Goal: Task Accomplishment & Management: Use online tool/utility

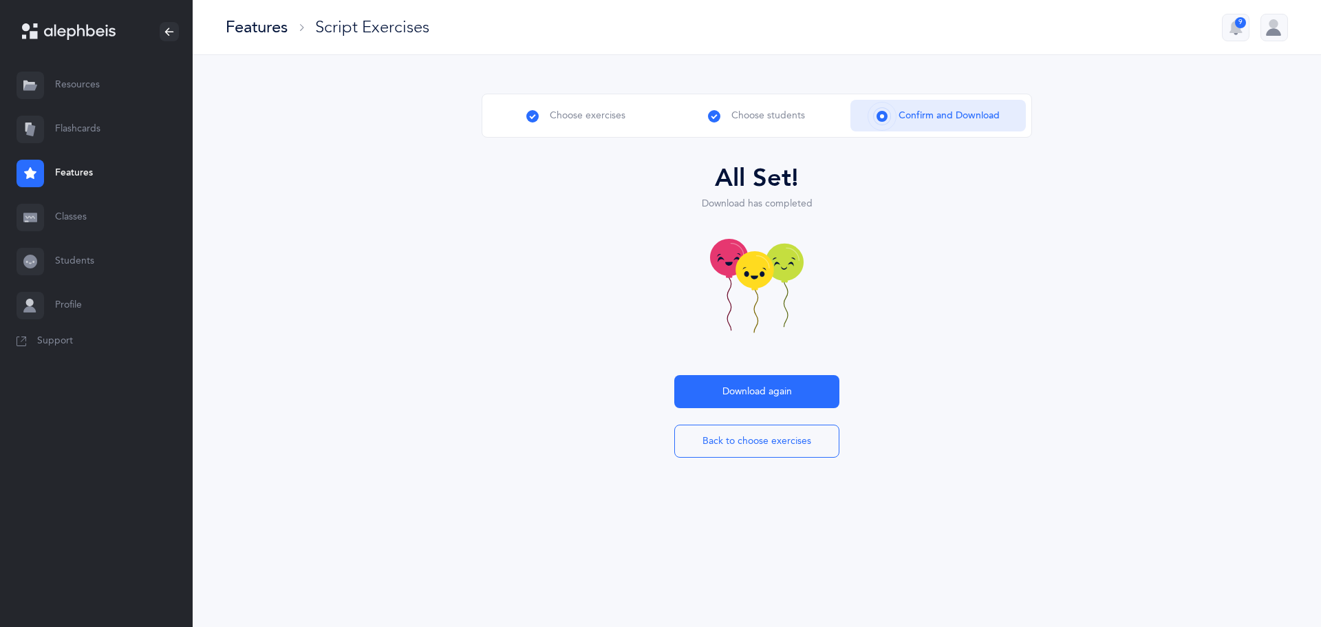
click at [77, 86] on link "Resources" at bounding box center [96, 85] width 193 height 44
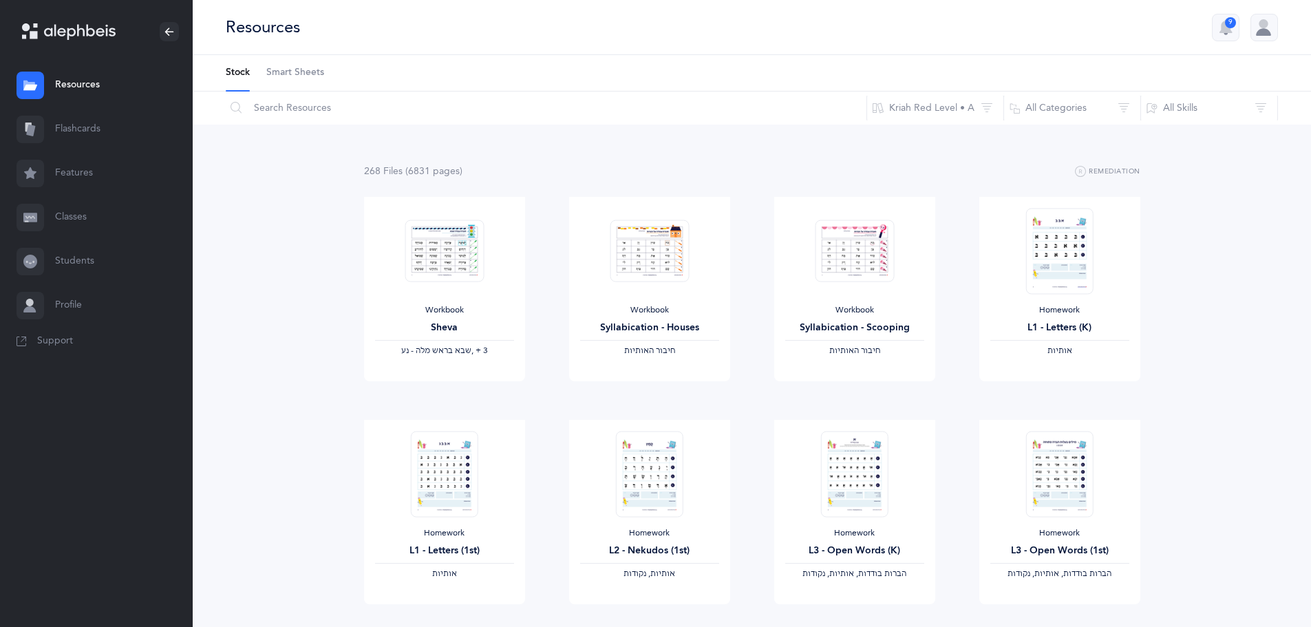
click at [76, 215] on link "Classes" at bounding box center [96, 217] width 193 height 44
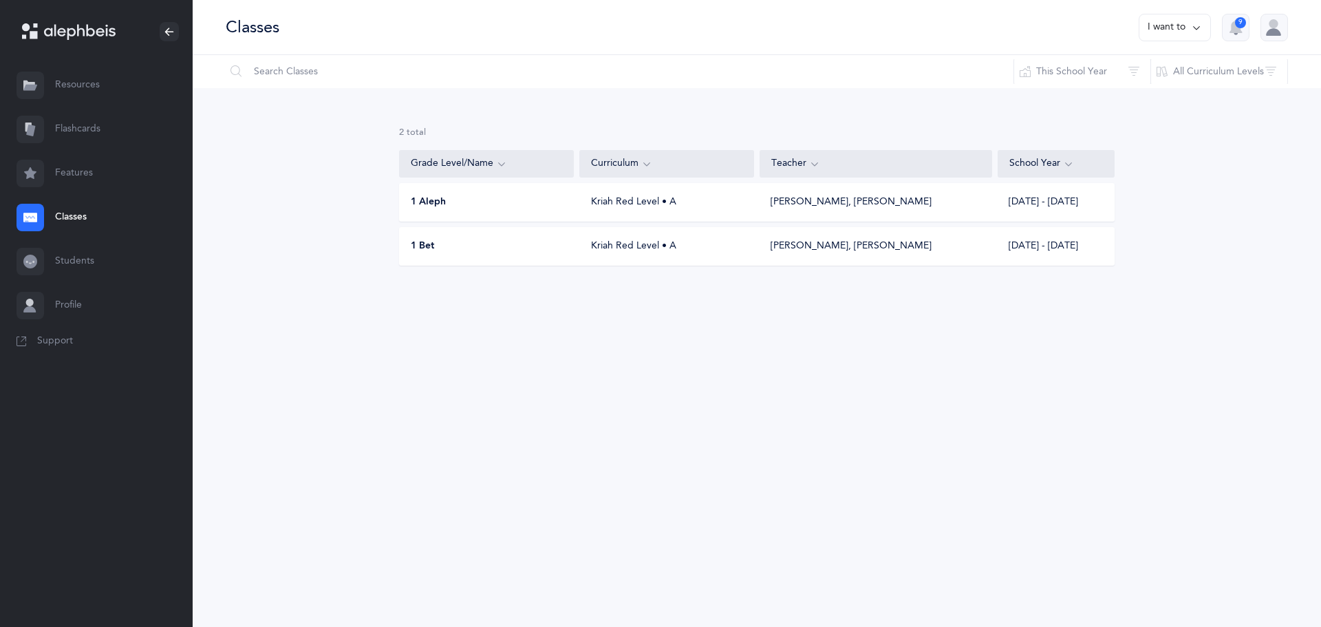
click at [74, 170] on link "Features" at bounding box center [96, 173] width 193 height 44
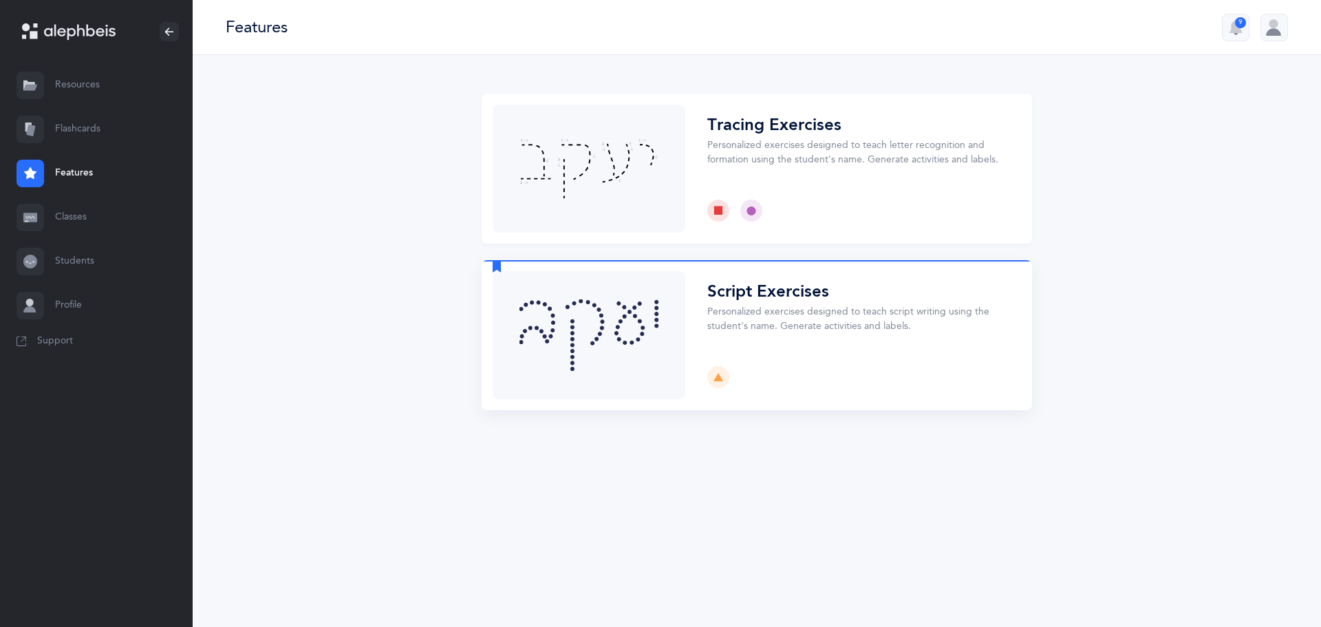
click at [558, 330] on button "Choose" at bounding box center [757, 335] width 551 height 150
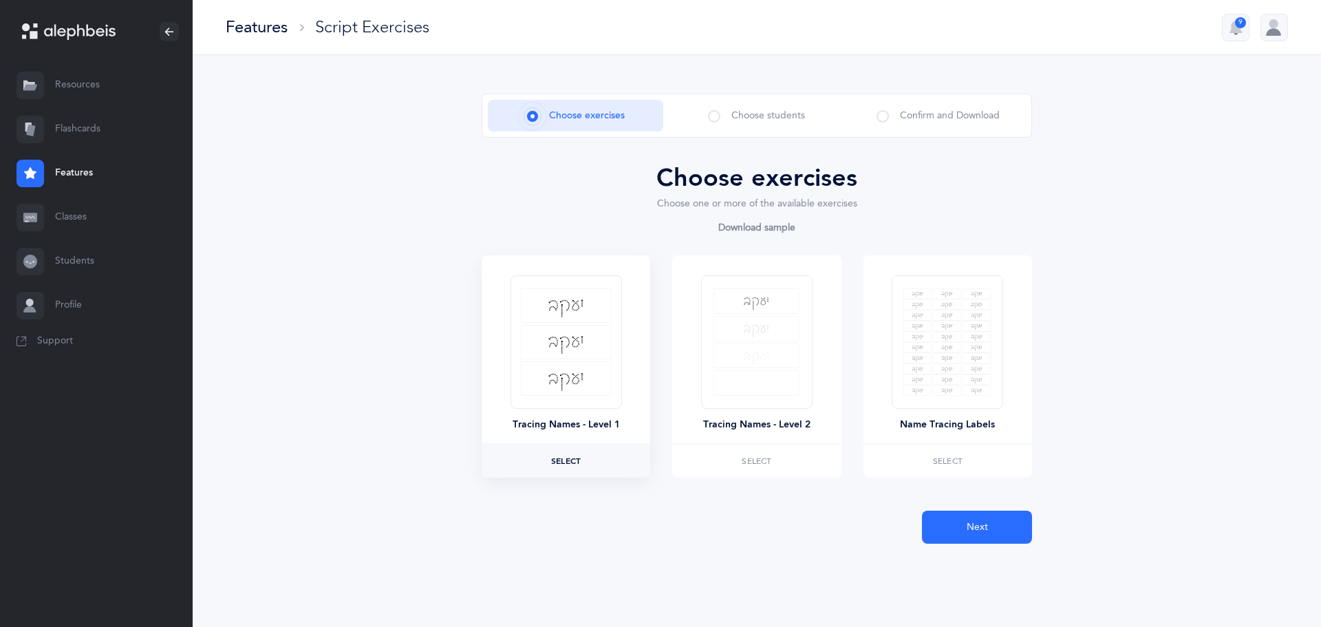
click at [590, 458] on label "Select" at bounding box center [566, 461] width 169 height 33
click at [967, 525] on span "Next" at bounding box center [977, 527] width 21 height 14
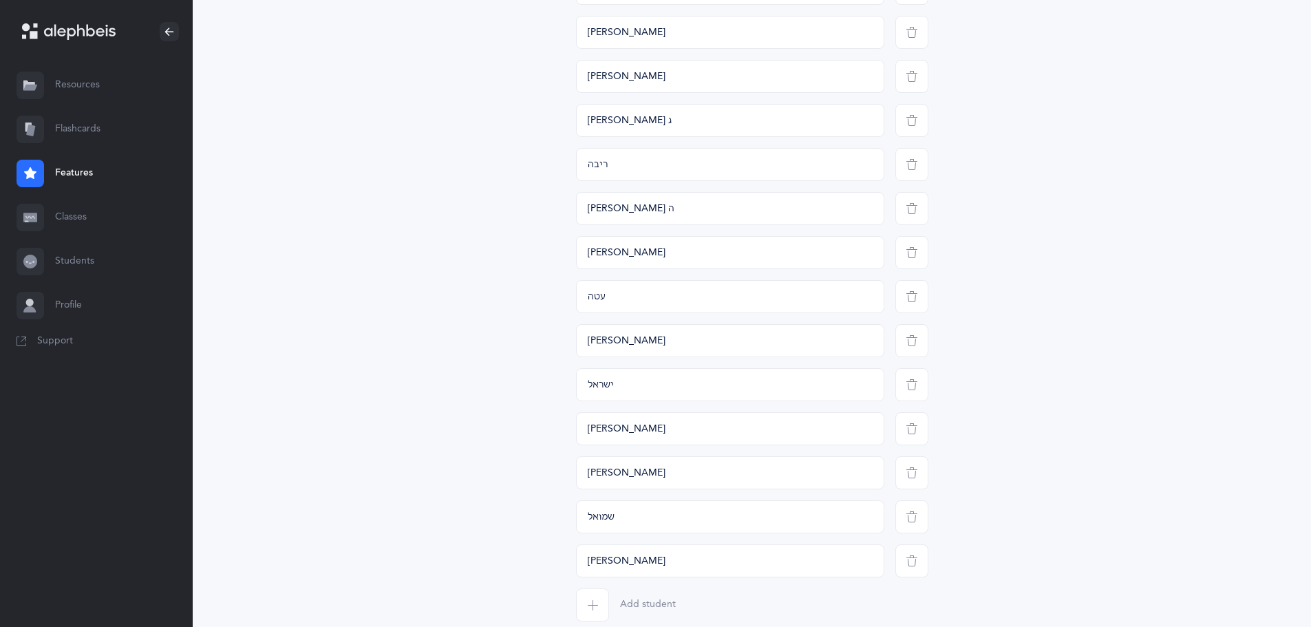
scroll to position [919, 0]
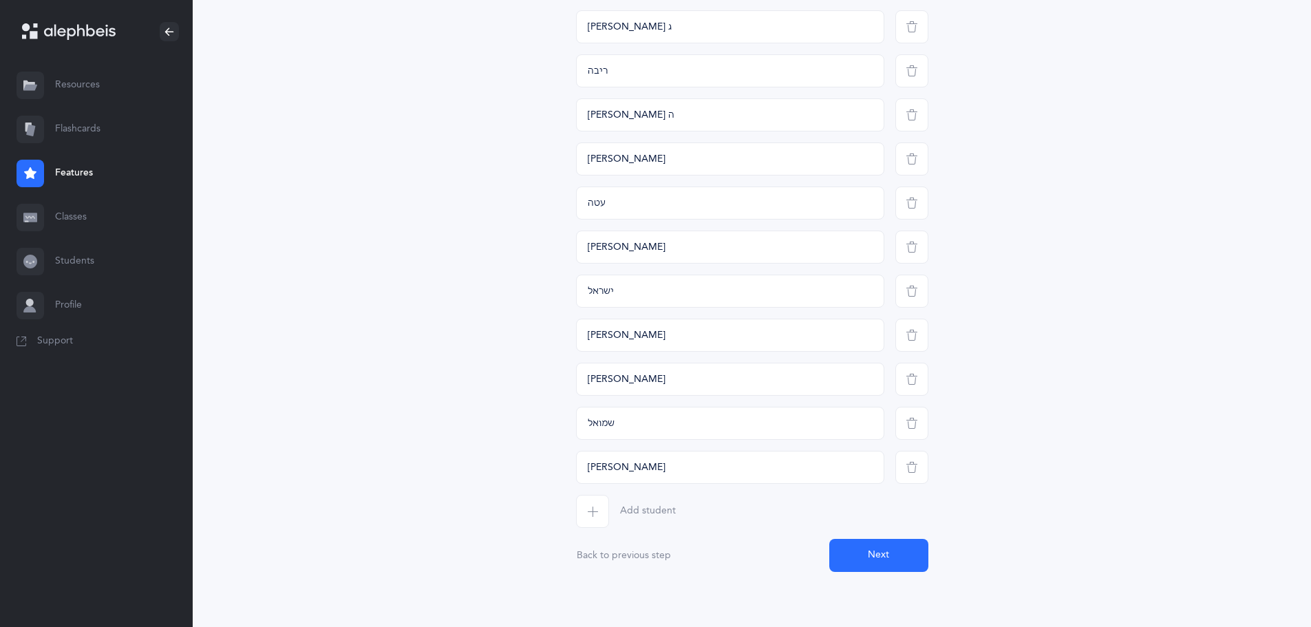
click at [597, 515] on icon "button" at bounding box center [592, 511] width 11 height 11
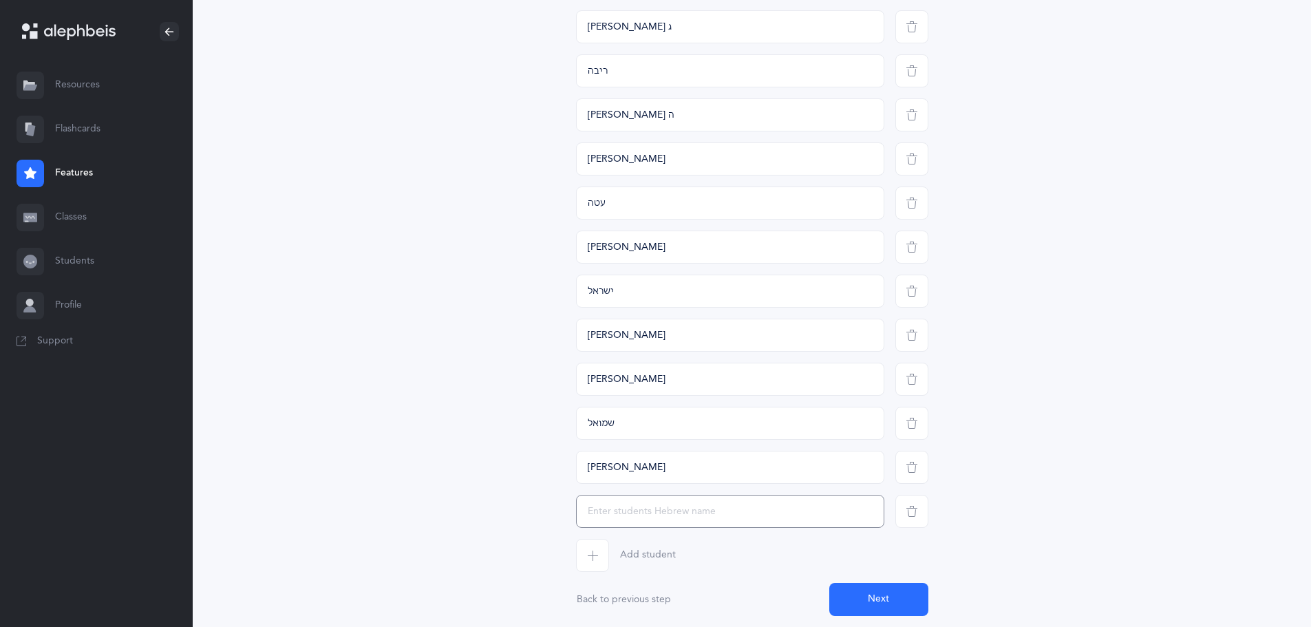
click at [654, 505] on input "text" at bounding box center [730, 511] width 308 height 33
type input "m"
click at [745, 521] on input "text" at bounding box center [730, 511] width 308 height 33
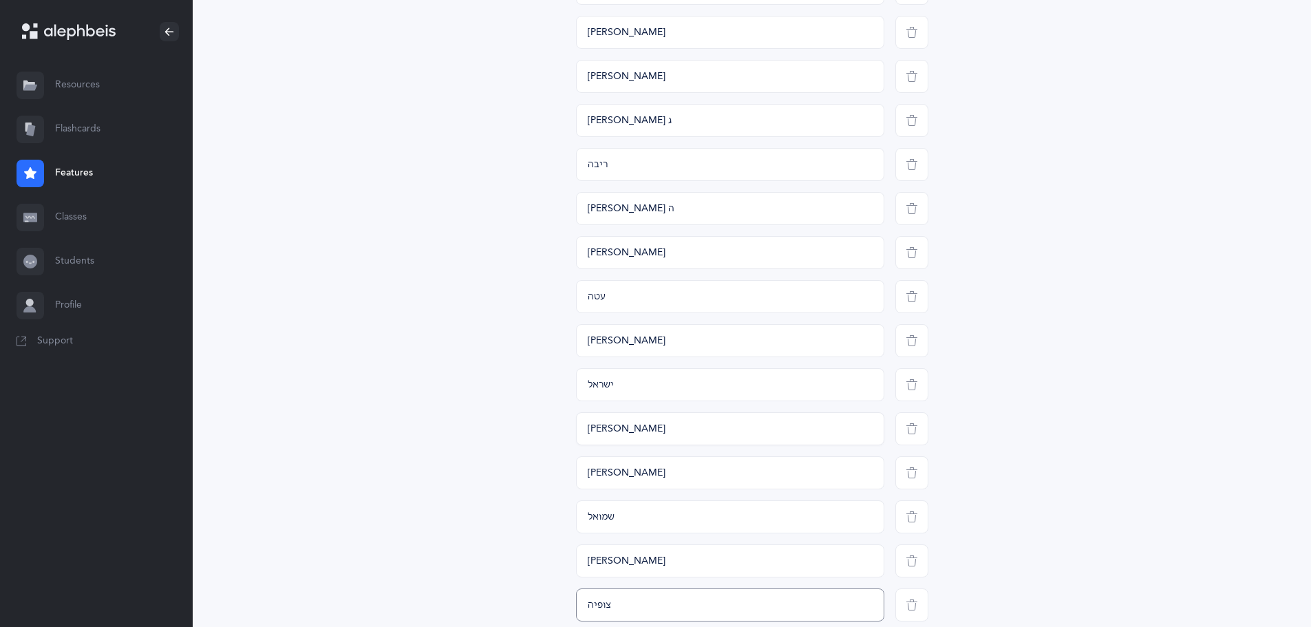
scroll to position [757, 0]
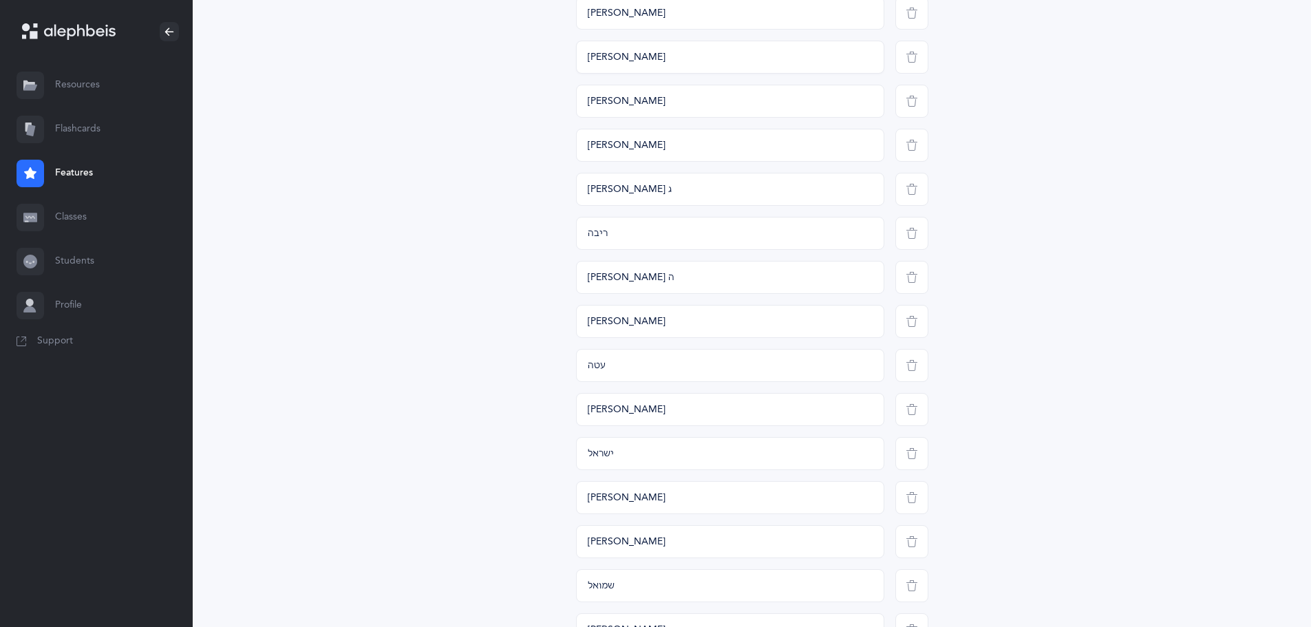
type input "צופיה"
click at [584, 58] on input "[PERSON_NAME]" at bounding box center [730, 57] width 308 height 33
click at [583, 63] on input "[PERSON_NAME]" at bounding box center [730, 57] width 308 height 33
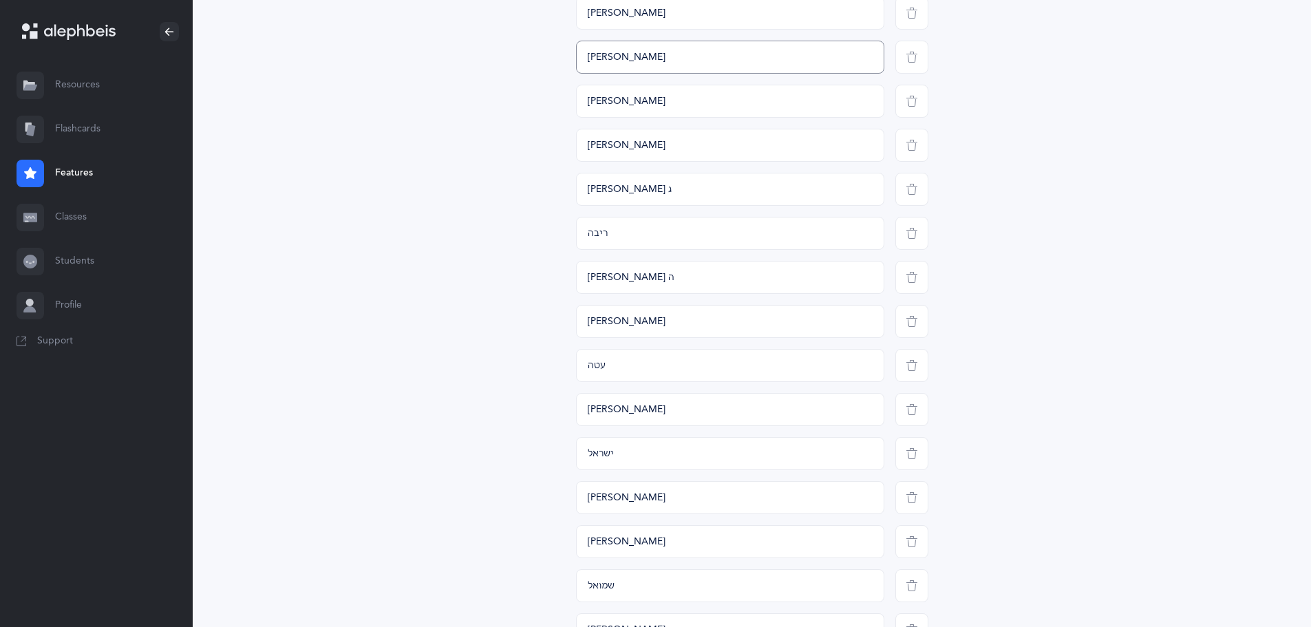
click at [590, 62] on input "[PERSON_NAME]" at bounding box center [730, 57] width 308 height 33
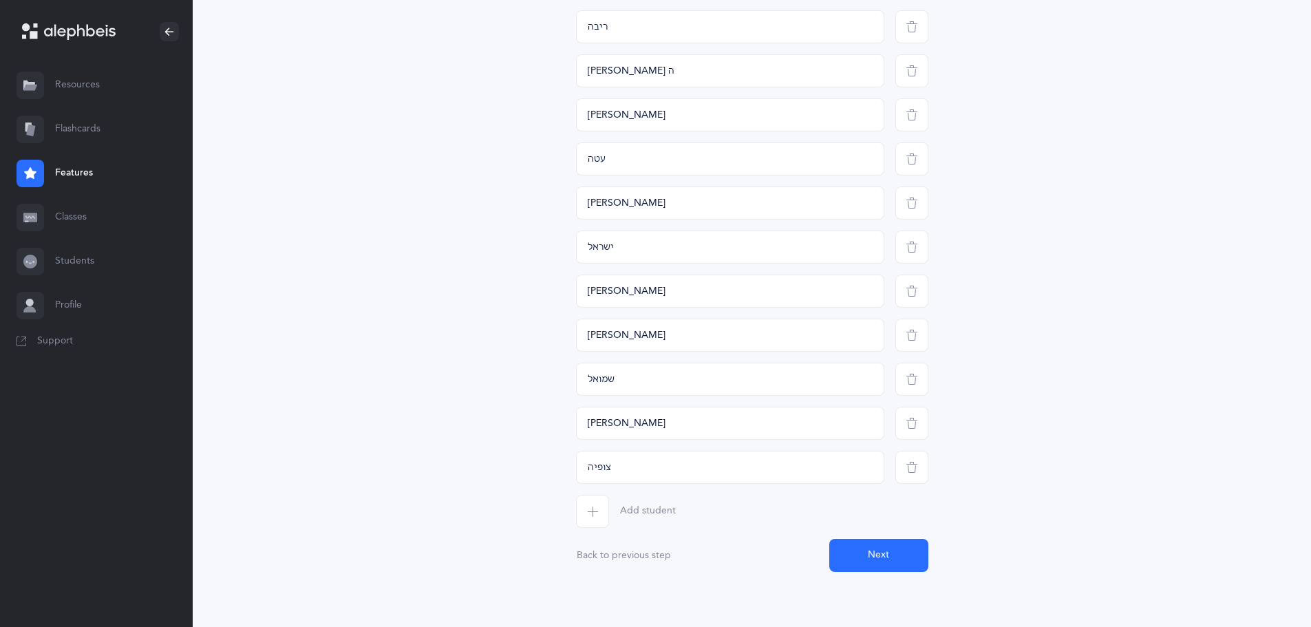
type input "[PERSON_NAME]"
click at [595, 503] on span "button" at bounding box center [592, 511] width 33 height 33
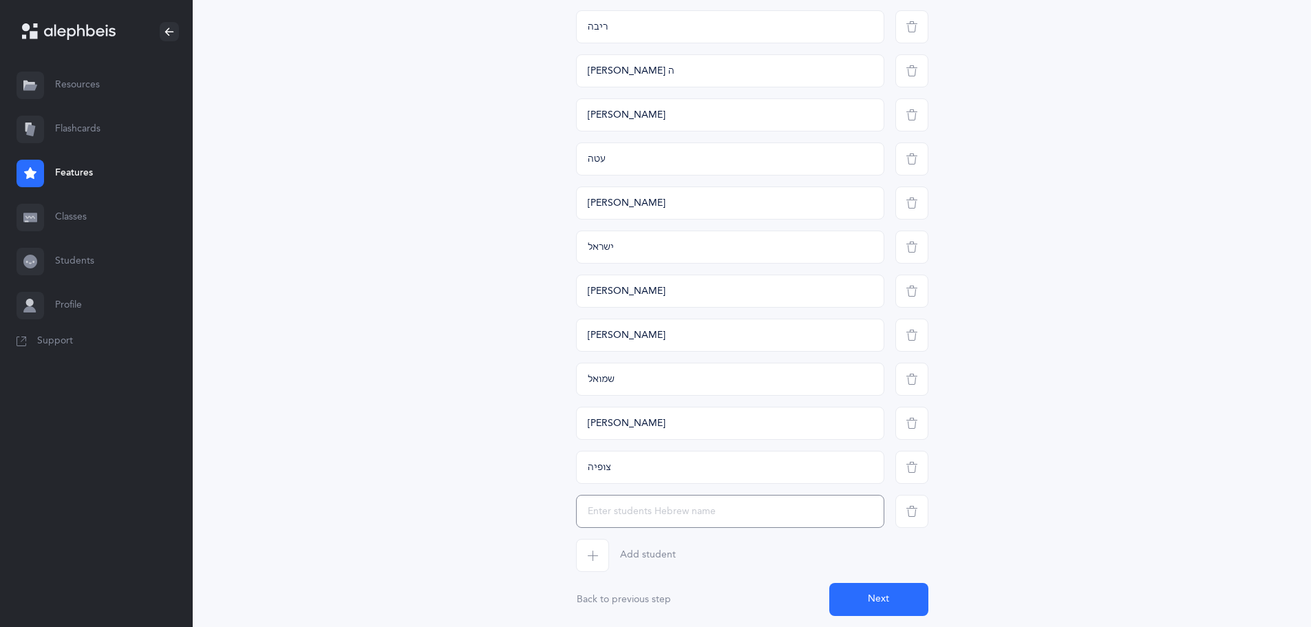
click at [603, 504] on input "text" at bounding box center [730, 511] width 308 height 33
click at [685, 517] on input "text" at bounding box center [730, 511] width 308 height 33
type input "[PERSON_NAME]"
click at [600, 550] on span "button" at bounding box center [592, 555] width 33 height 33
click at [598, 553] on input "text" at bounding box center [730, 555] width 308 height 33
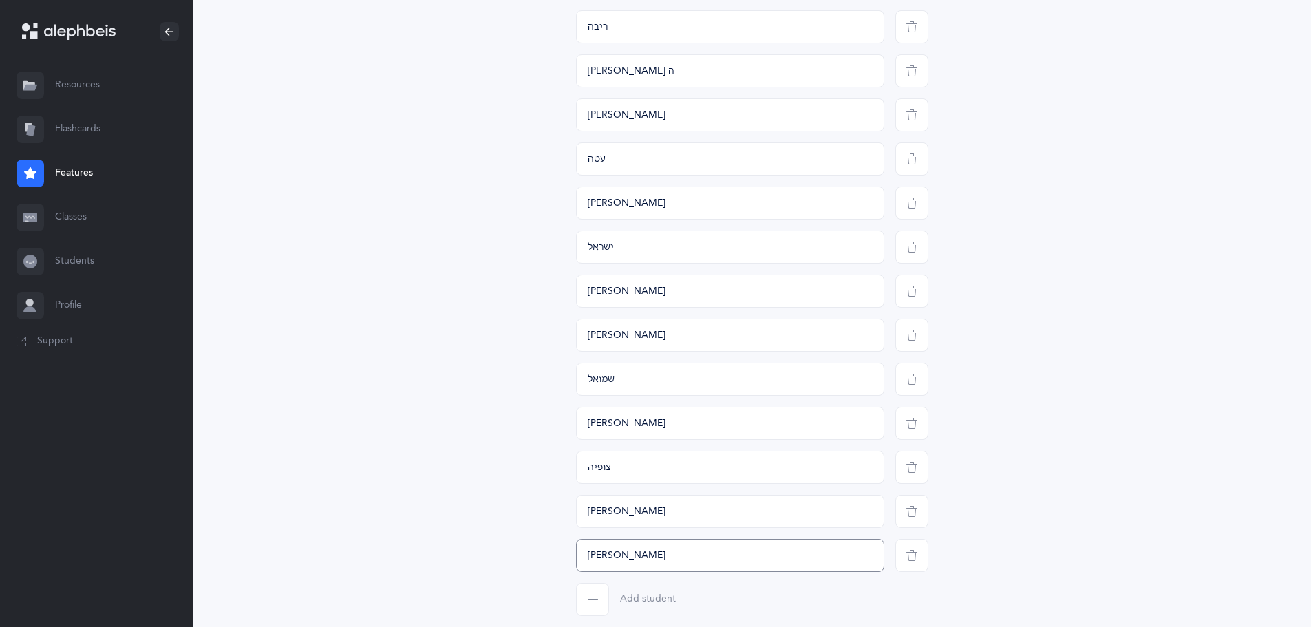
type input "[PERSON_NAME]"
click at [590, 593] on span "button" at bounding box center [592, 599] width 33 height 33
click at [595, 597] on input "text" at bounding box center [730, 599] width 308 height 33
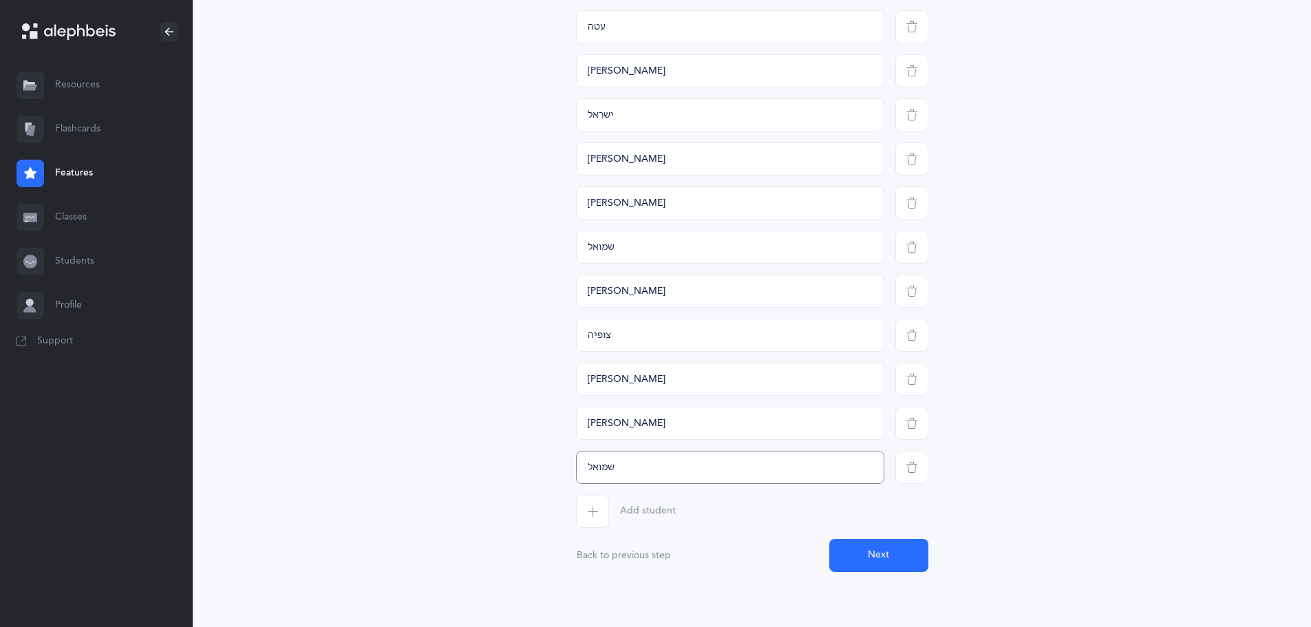
type input "שמואל"
click at [590, 513] on icon "button" at bounding box center [592, 511] width 11 height 11
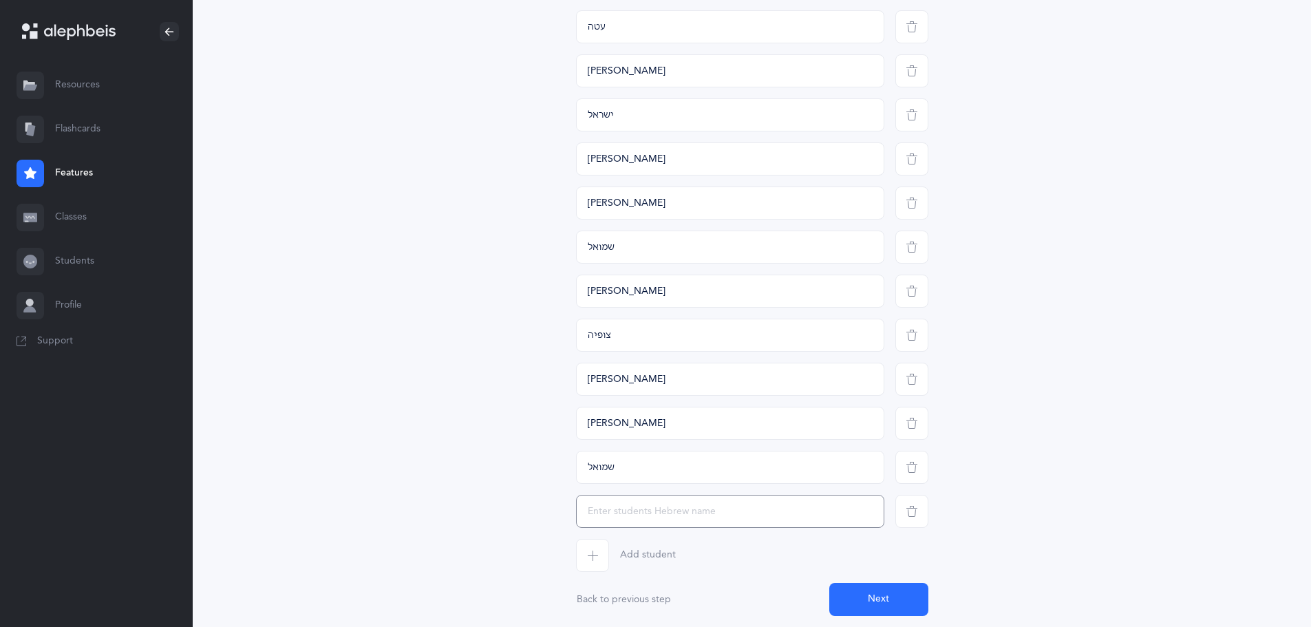
click at [587, 525] on input "text" at bounding box center [730, 511] width 308 height 33
type input "שלום"
click at [584, 559] on span "button" at bounding box center [592, 555] width 33 height 33
click at [589, 560] on input "text" at bounding box center [730, 555] width 308 height 33
type input "[PERSON_NAME]"
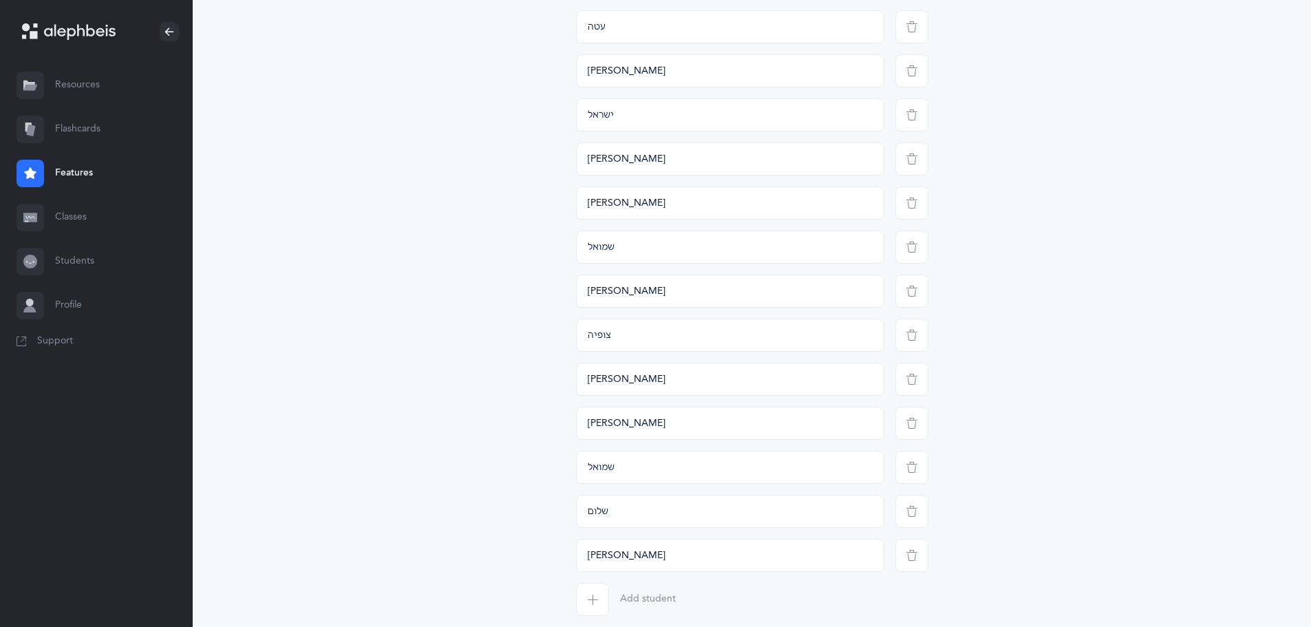
click at [586, 593] on span "button" at bounding box center [592, 599] width 33 height 33
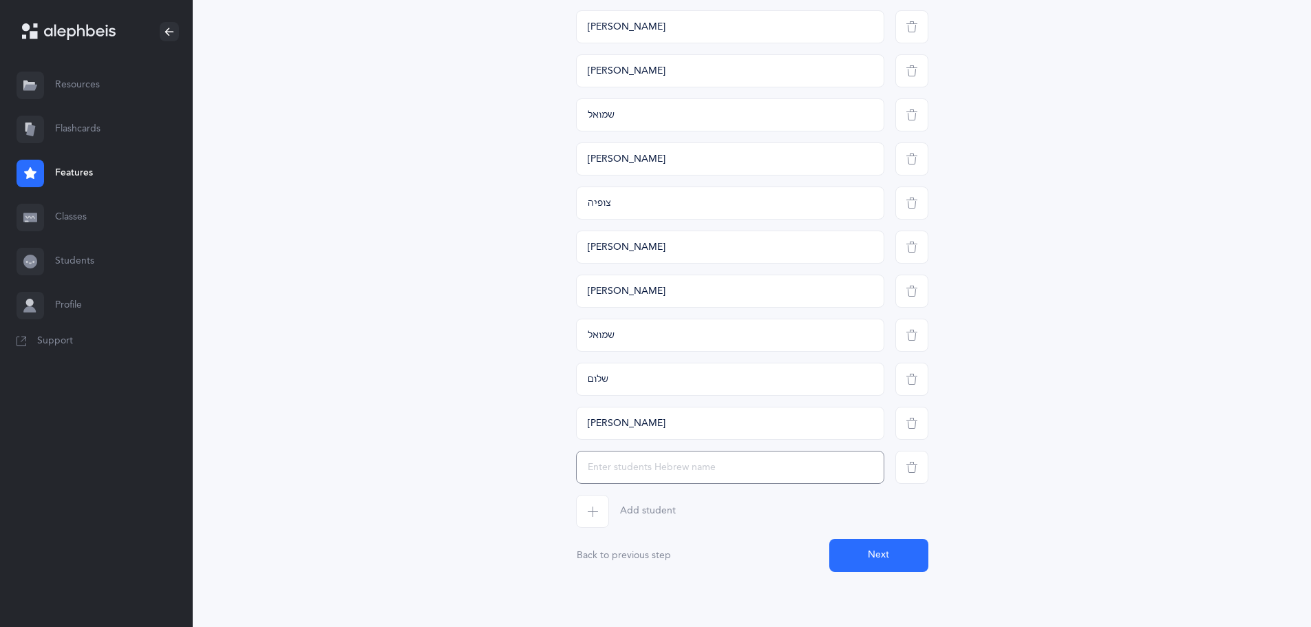
click at [701, 462] on input "text" at bounding box center [730, 467] width 308 height 33
type input "[PERSON_NAME]"
click at [579, 509] on span "button" at bounding box center [592, 511] width 33 height 33
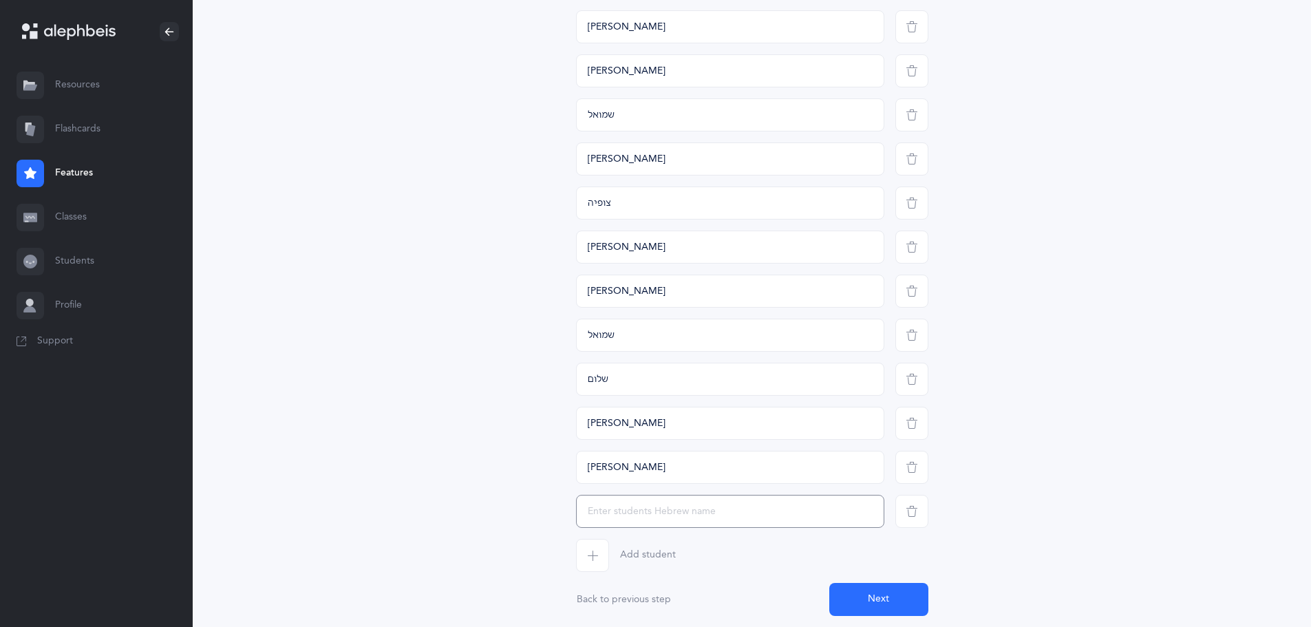
click at [649, 509] on input "text" at bounding box center [730, 511] width 308 height 33
type input "[PERSON_NAME]"
click at [593, 560] on icon "button" at bounding box center [592, 555] width 11 height 11
click at [598, 552] on input "text" at bounding box center [730, 555] width 308 height 33
type input "[PERSON_NAME]"
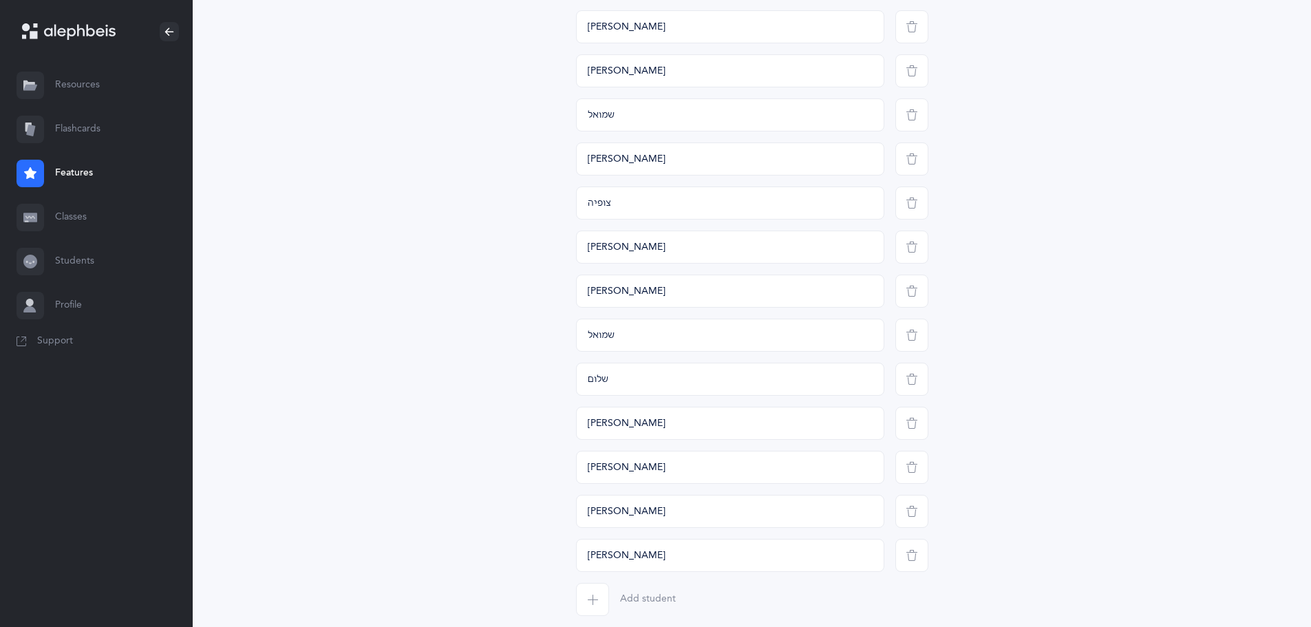
click at [596, 601] on icon "button" at bounding box center [592, 599] width 11 height 11
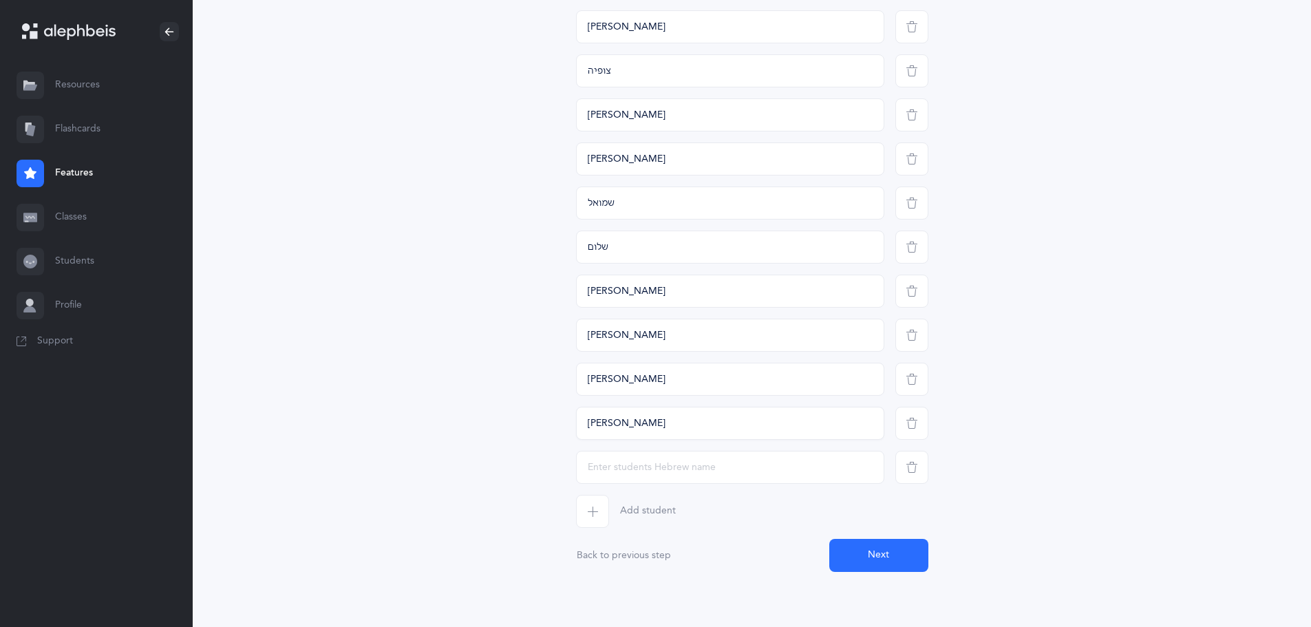
click at [576, 495] on button "Add student" at bounding box center [626, 511] width 100 height 33
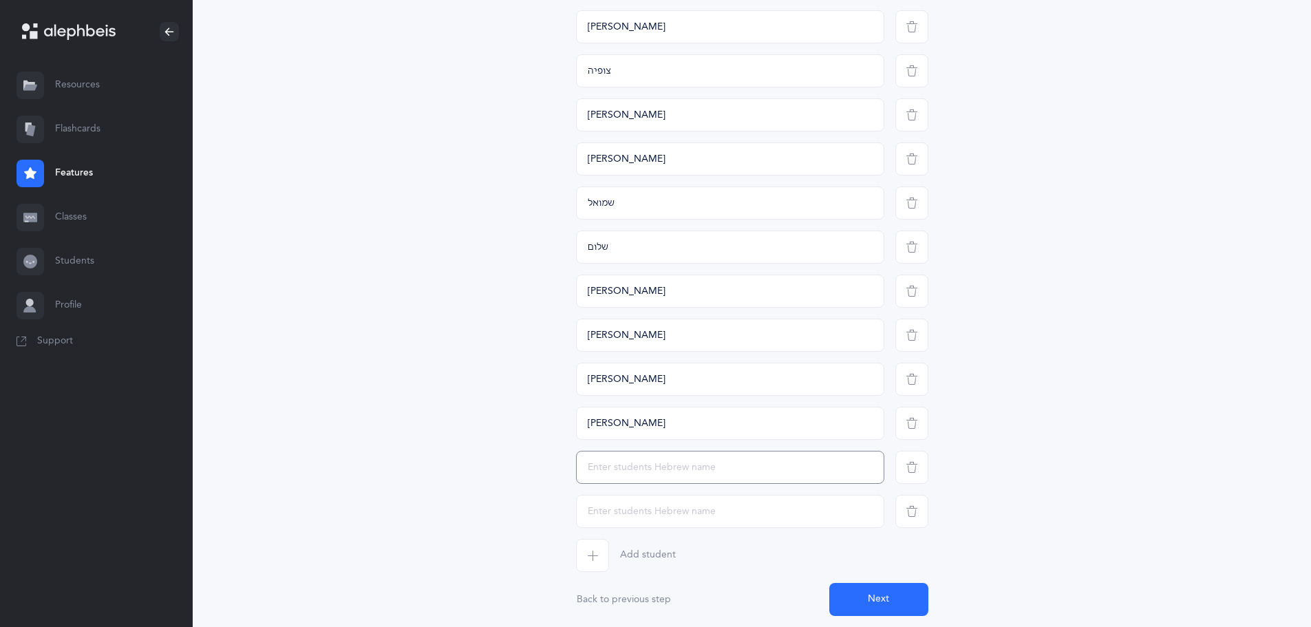
click at [729, 467] on input "text" at bounding box center [730, 467] width 308 height 33
type input "[PERSON_NAME]"
click at [735, 509] on input "text" at bounding box center [730, 511] width 308 height 33
type input "[PERSON_NAME]"
click at [599, 549] on span "button" at bounding box center [592, 555] width 33 height 33
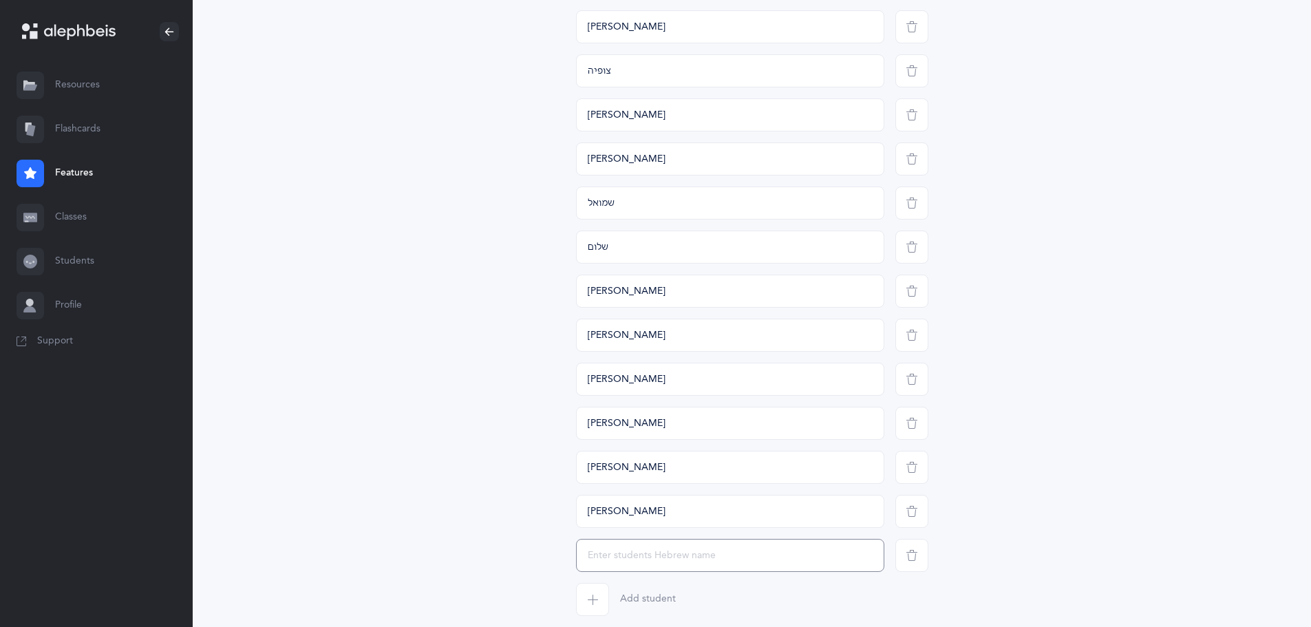
click at [606, 554] on input "text" at bounding box center [730, 555] width 308 height 33
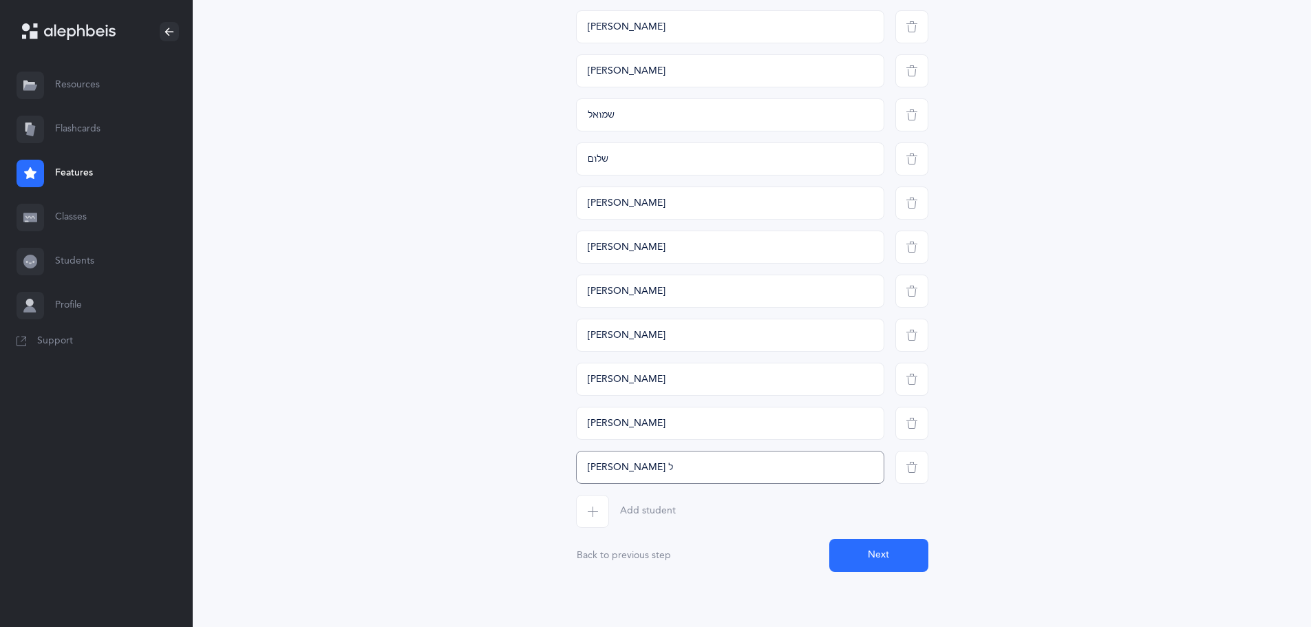
type input "[PERSON_NAME] ל"
click at [580, 503] on span "button" at bounding box center [592, 511] width 33 height 33
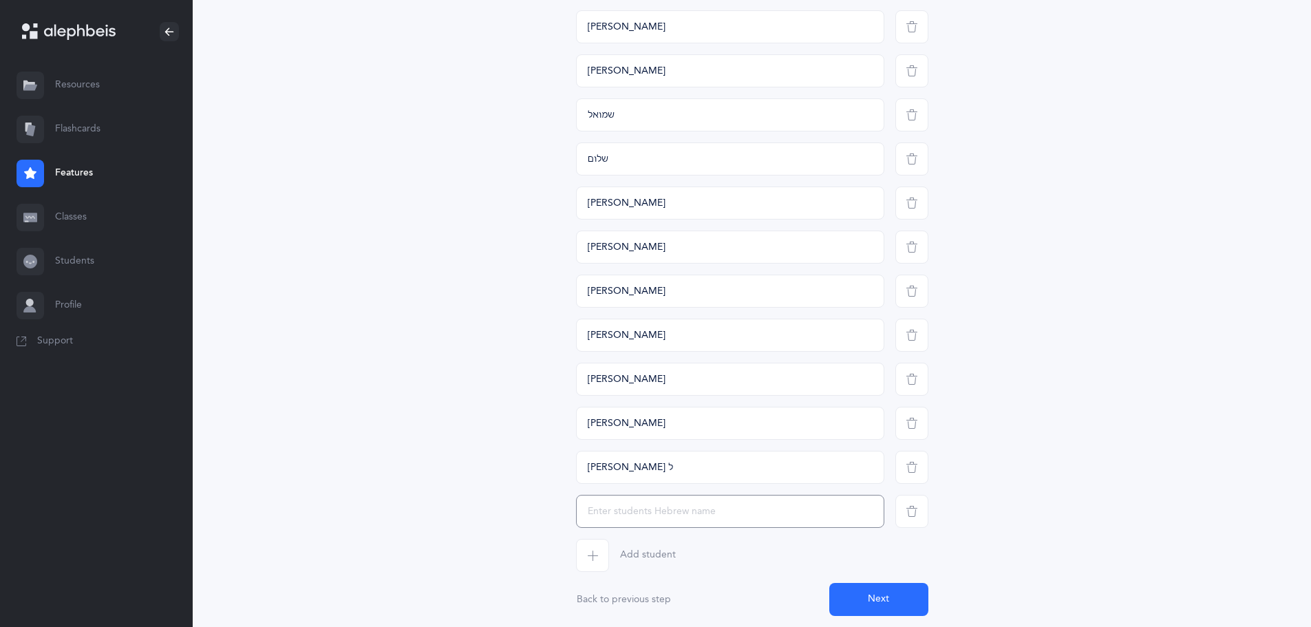
click at [590, 510] on input "text" at bounding box center [730, 511] width 308 height 33
type input "[PERSON_NAME]"
click at [587, 558] on icon "button" at bounding box center [592, 555] width 11 height 11
click at [586, 556] on input "text" at bounding box center [730, 555] width 308 height 33
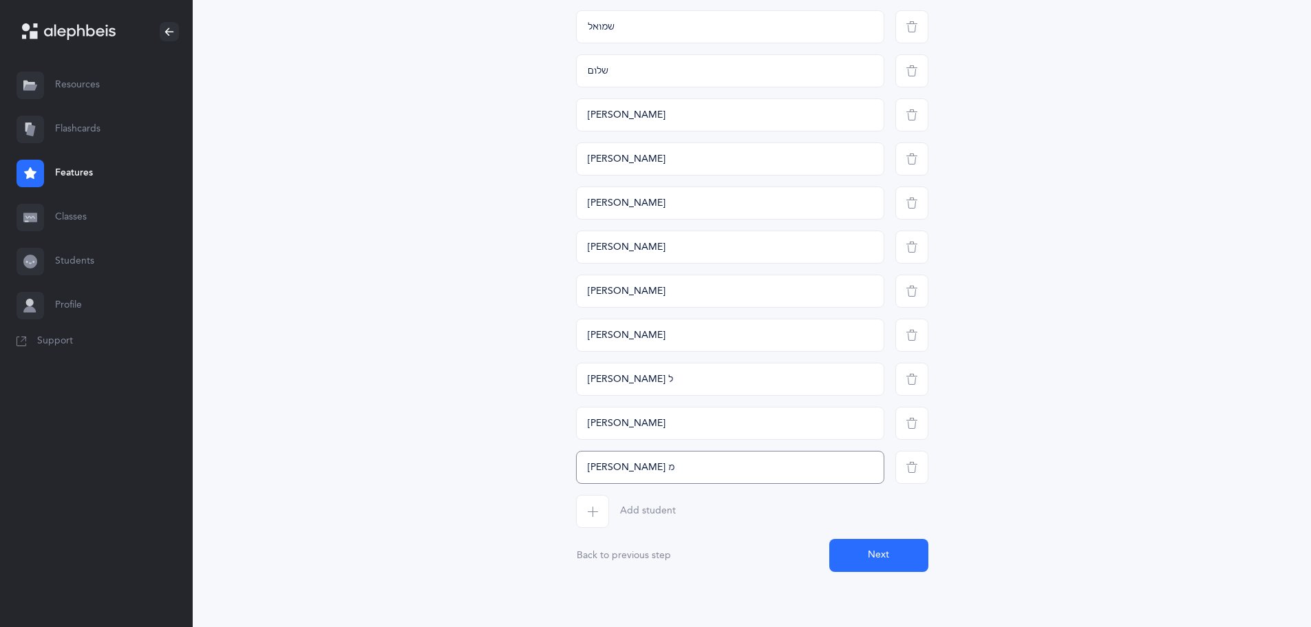
type input "[PERSON_NAME] מ"
click at [585, 511] on span "button" at bounding box center [592, 511] width 33 height 33
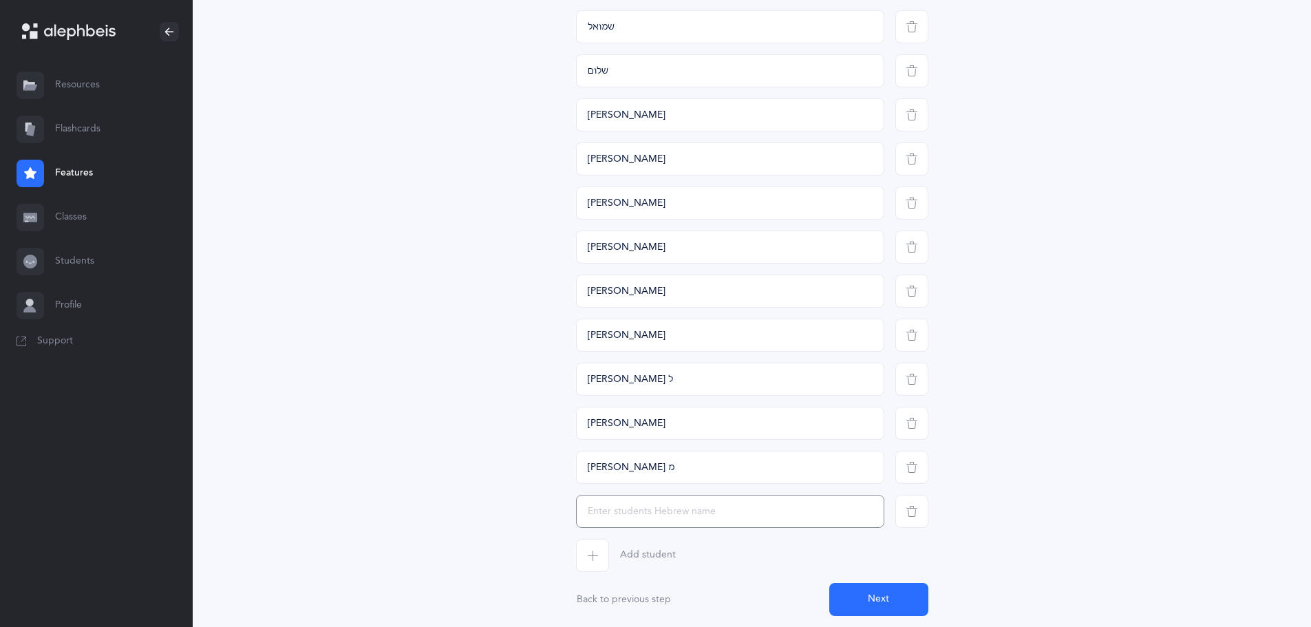
click at [585, 511] on input "text" at bounding box center [730, 511] width 308 height 33
type input "טובה"
click at [591, 561] on span "button" at bounding box center [592, 555] width 33 height 33
click at [592, 560] on input "text" at bounding box center [730, 555] width 308 height 33
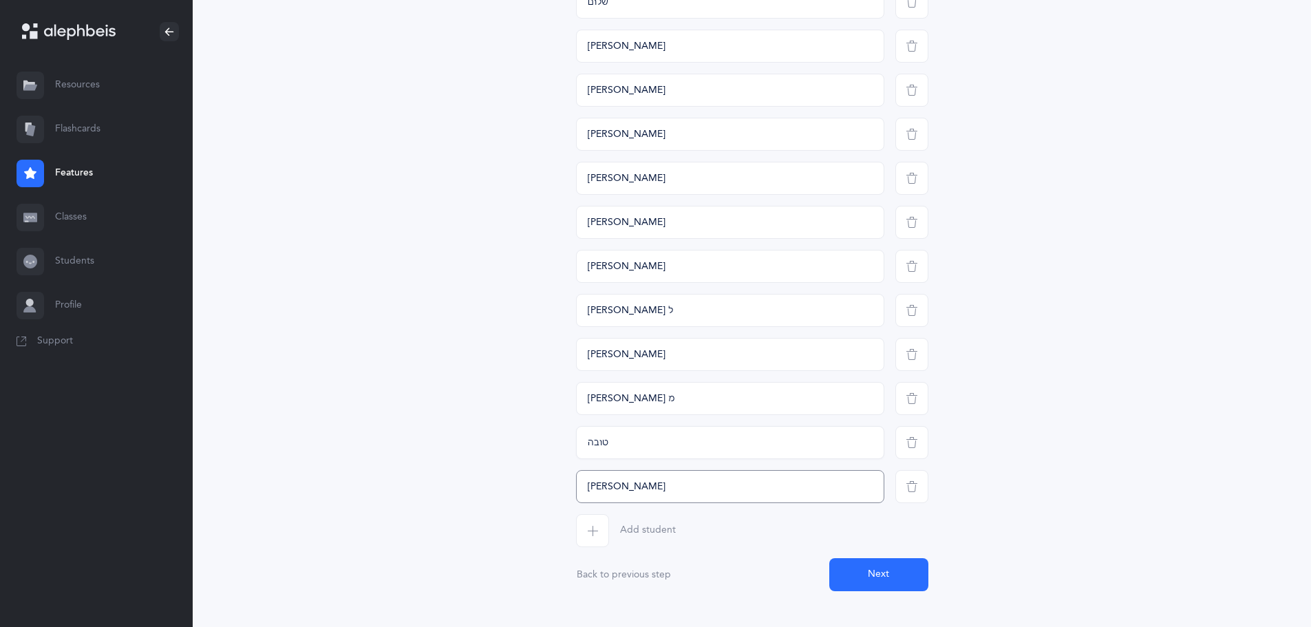
scroll to position [1624, 0]
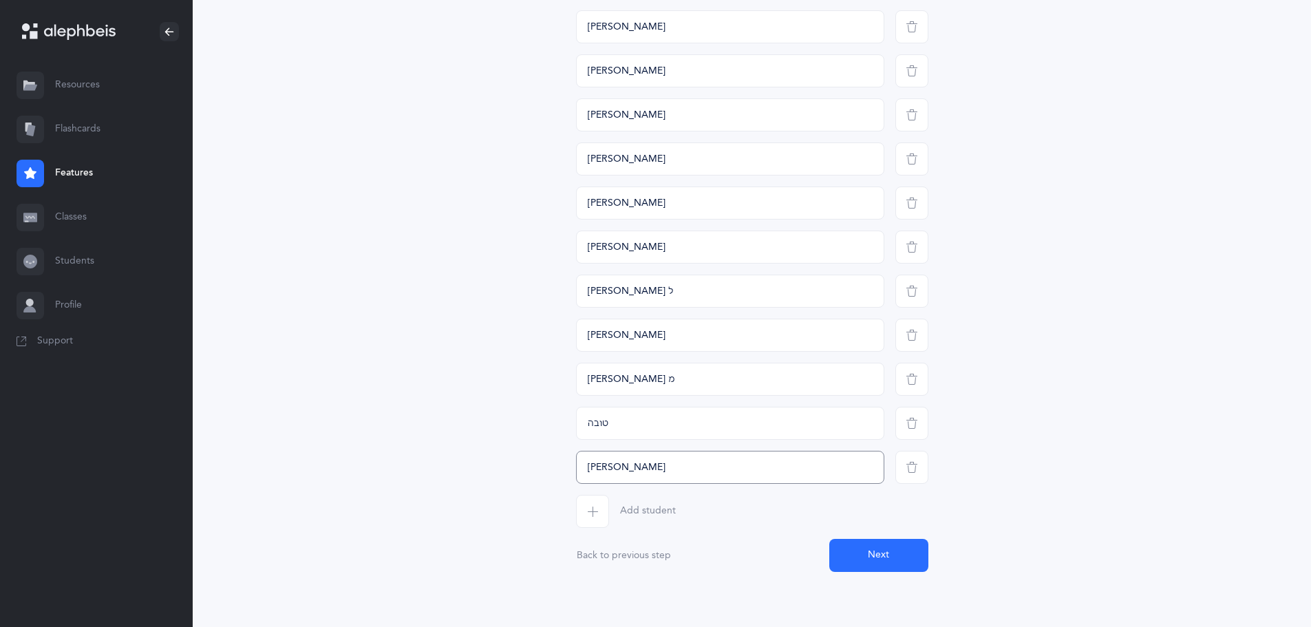
type input "[PERSON_NAME]"
click at [604, 513] on span "button" at bounding box center [592, 511] width 33 height 33
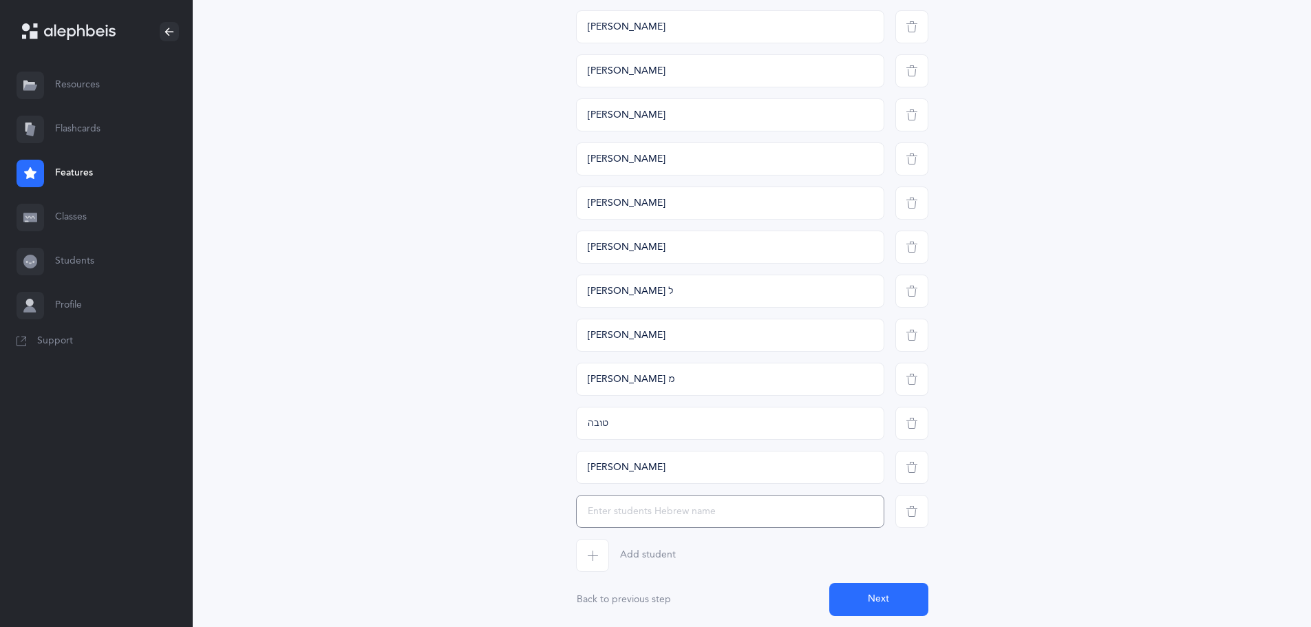
click at [610, 518] on input "text" at bounding box center [730, 511] width 308 height 33
type input "[PERSON_NAME]"
click at [594, 556] on icon "button" at bounding box center [592, 555] width 11 height 11
click at [594, 556] on input "text" at bounding box center [730, 555] width 308 height 33
type input "כלב"
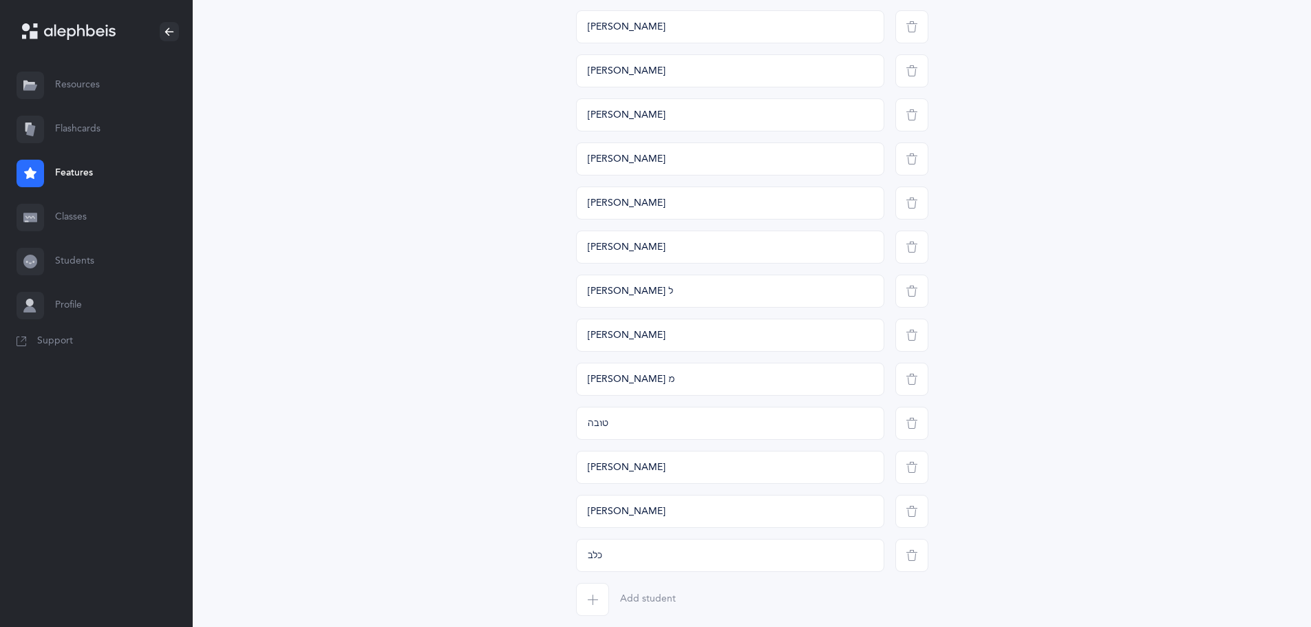
click at [577, 597] on span "button" at bounding box center [592, 599] width 33 height 33
click at [582, 598] on input "text" at bounding box center [730, 599] width 308 height 33
type input "[PERSON_NAME]"
click at [581, 517] on span "button" at bounding box center [592, 511] width 33 height 33
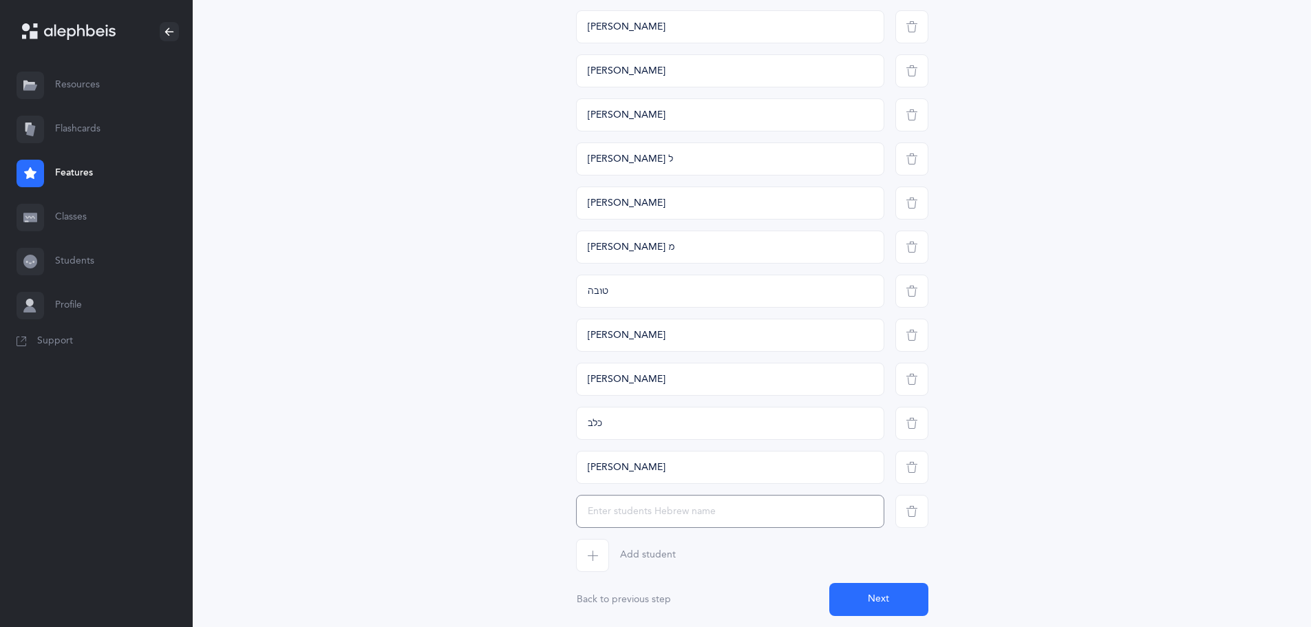
click at [589, 521] on input "text" at bounding box center [730, 511] width 308 height 33
type input "[PERSON_NAME]"
click at [592, 555] on icon "button" at bounding box center [592, 555] width 11 height 11
click at [612, 563] on input "text" at bounding box center [730, 555] width 308 height 33
type input "[PERSON_NAME]"
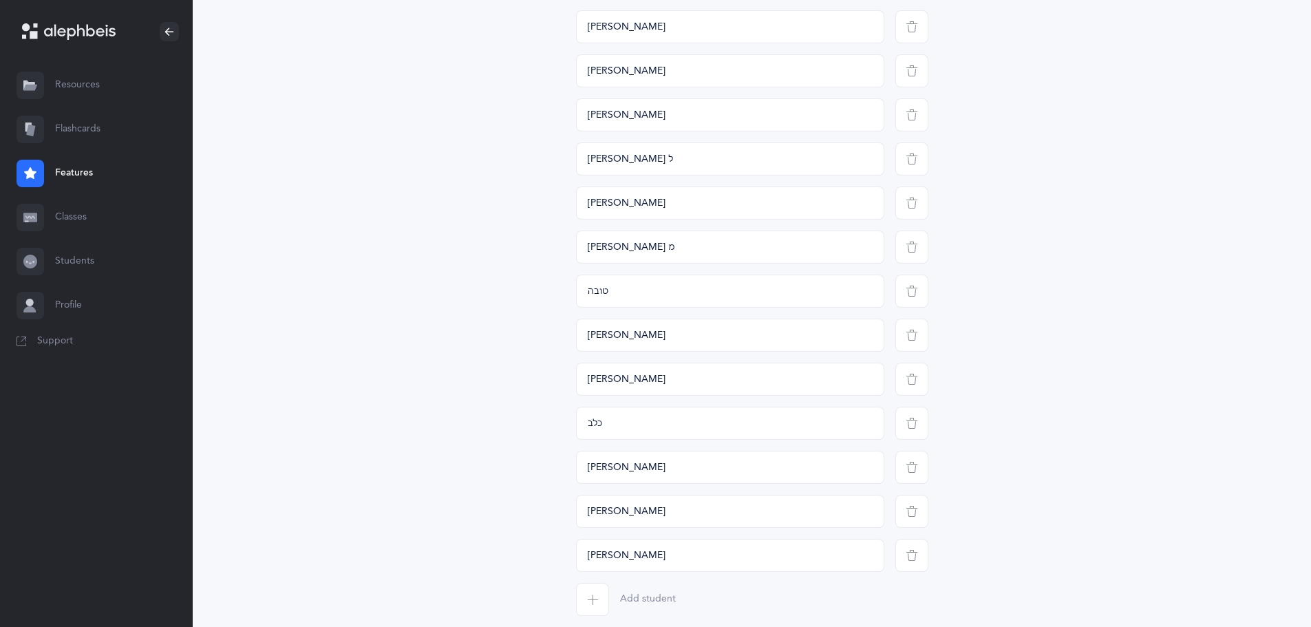
click at [586, 590] on span "button" at bounding box center [592, 599] width 33 height 33
click at [587, 586] on input "text" at bounding box center [730, 599] width 308 height 33
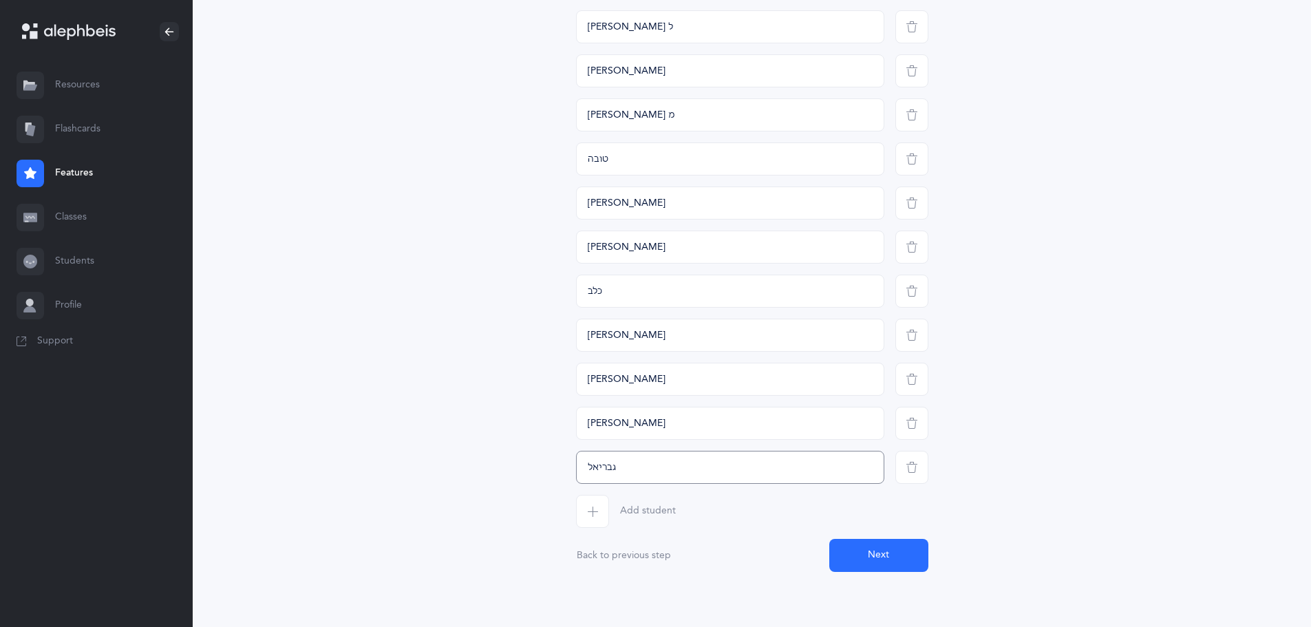
type input "גבריאל"
click at [583, 511] on span "button" at bounding box center [592, 511] width 33 height 33
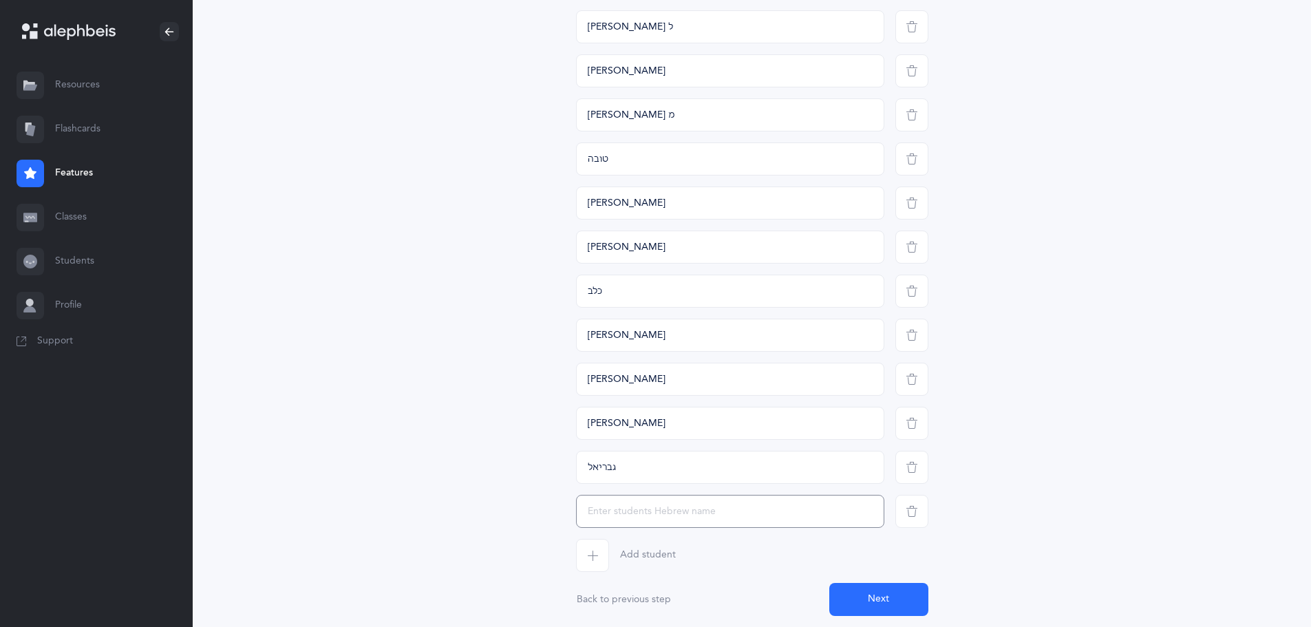
click at [583, 515] on input "text" at bounding box center [730, 511] width 308 height 33
type input "ישראל"
click at [606, 555] on span "button" at bounding box center [592, 555] width 33 height 33
click at [606, 555] on input "text" at bounding box center [730, 555] width 308 height 33
type input "[PERSON_NAME]"
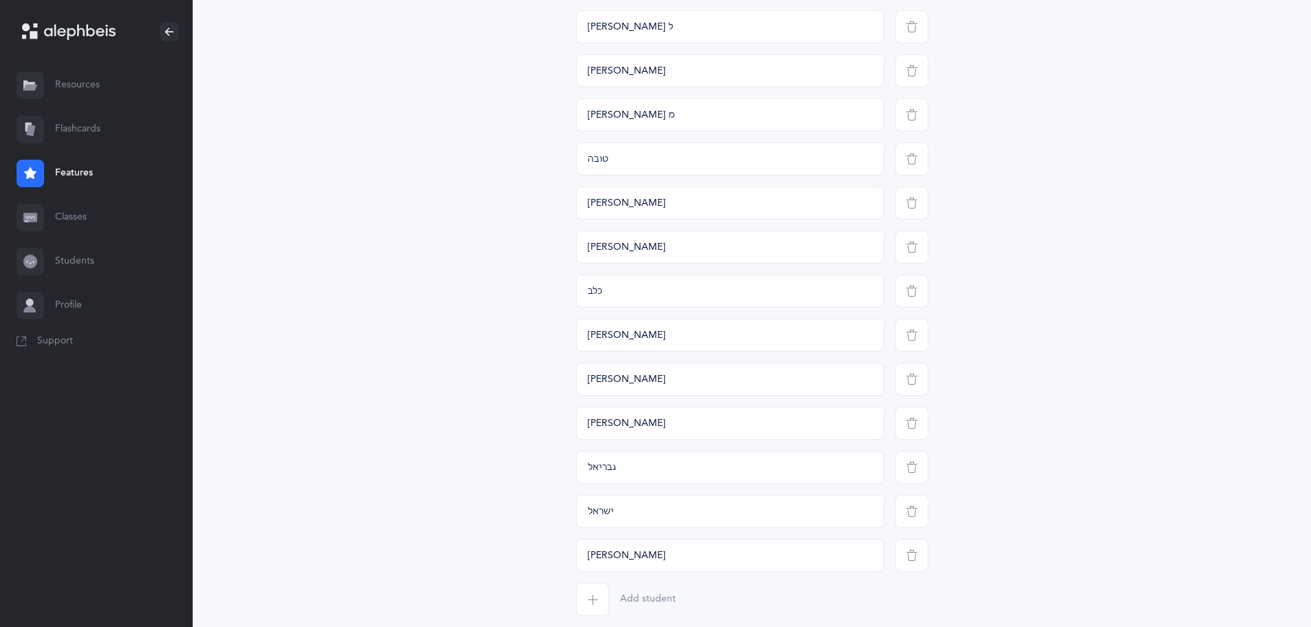
click at [590, 597] on icon "button" at bounding box center [592, 599] width 11 height 11
click at [590, 591] on input "text" at bounding box center [730, 599] width 308 height 33
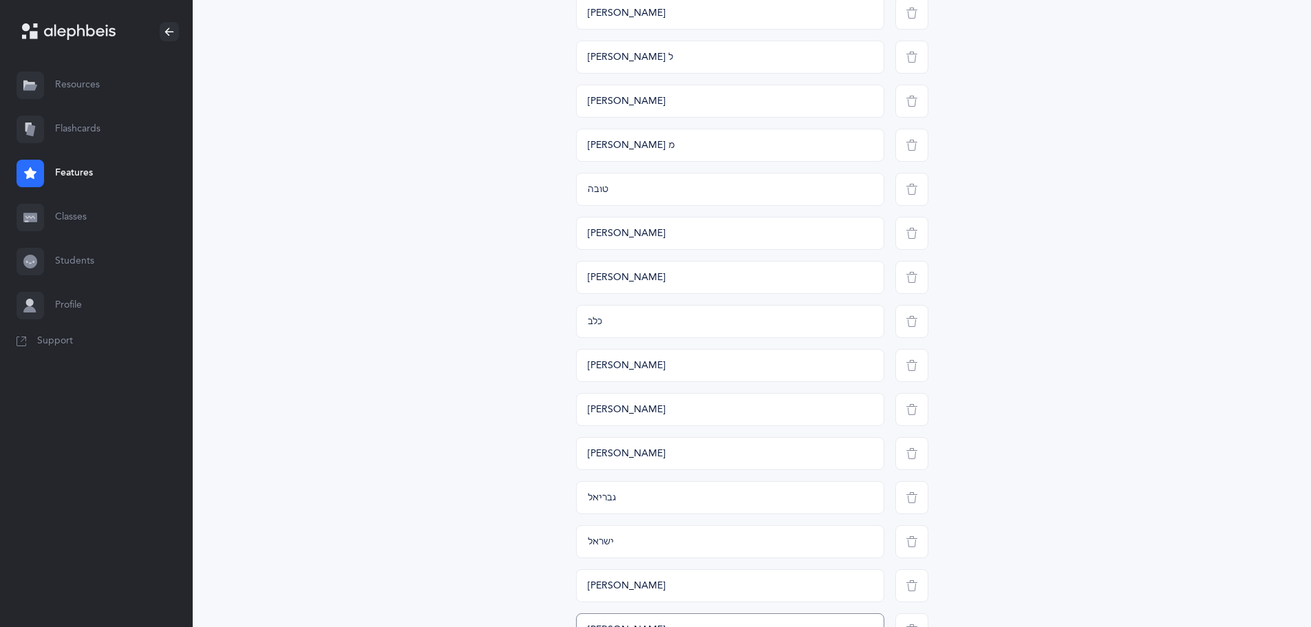
scroll to position [2021, 0]
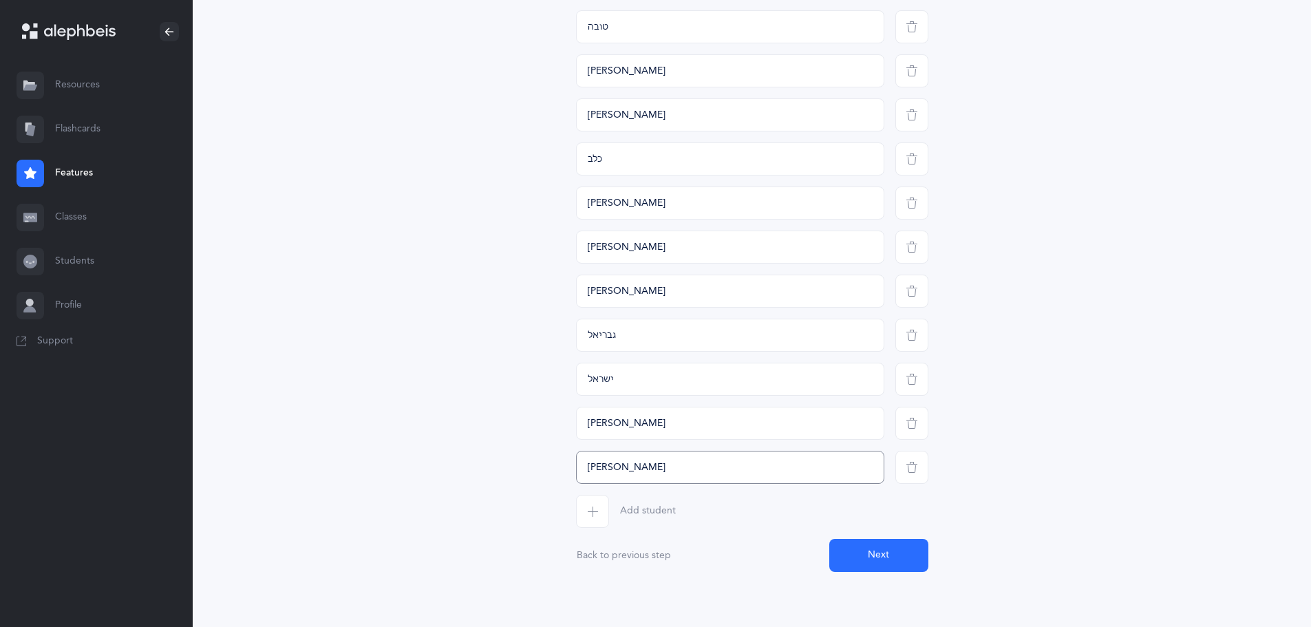
type input "[PERSON_NAME]"
click at [865, 559] on button "Next" at bounding box center [878, 555] width 99 height 33
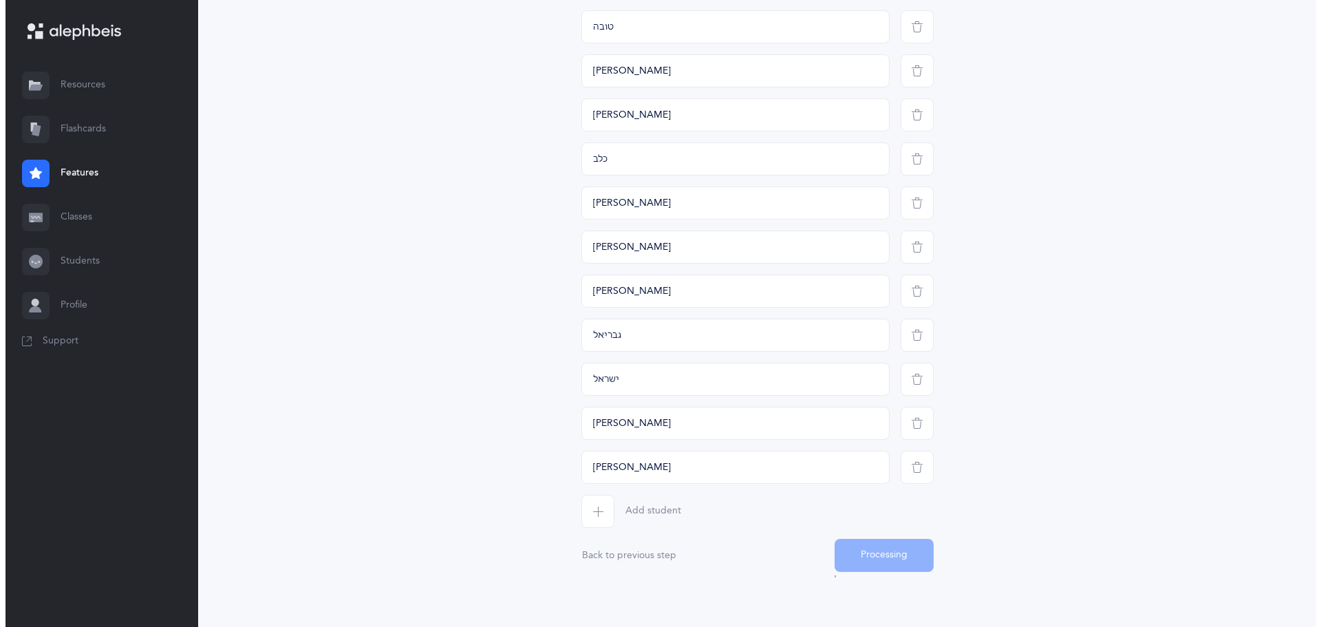
scroll to position [0, 0]
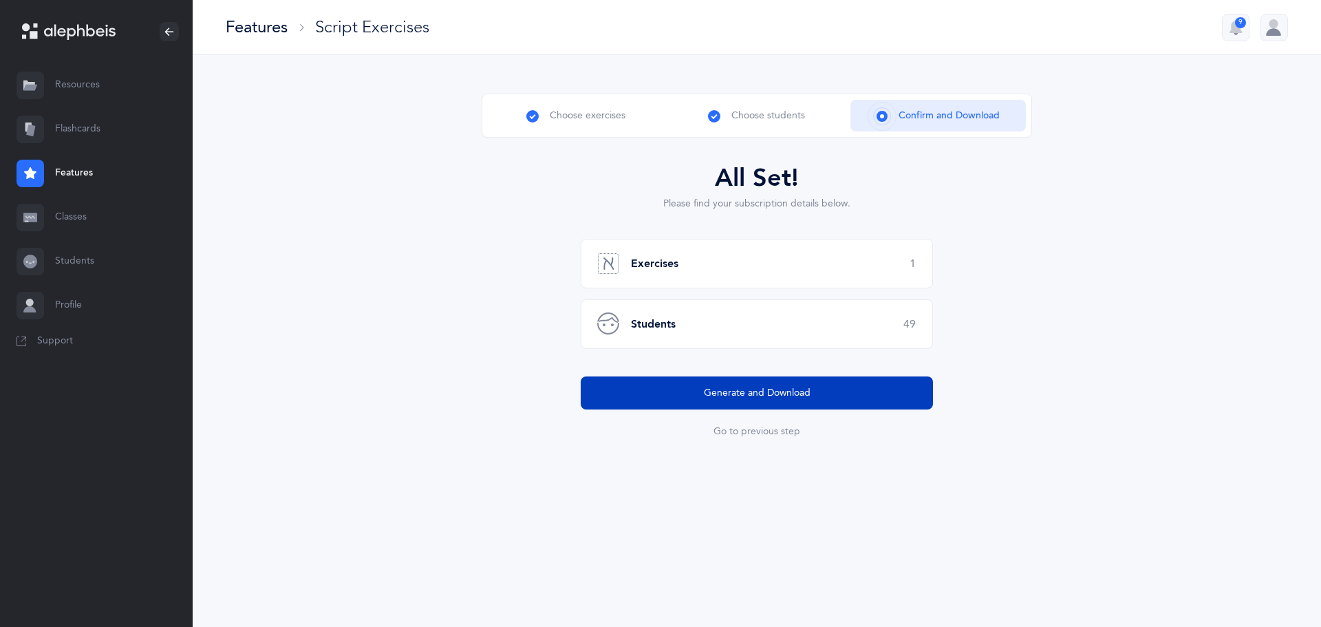
click at [628, 399] on button "Generate and Download" at bounding box center [757, 392] width 352 height 33
